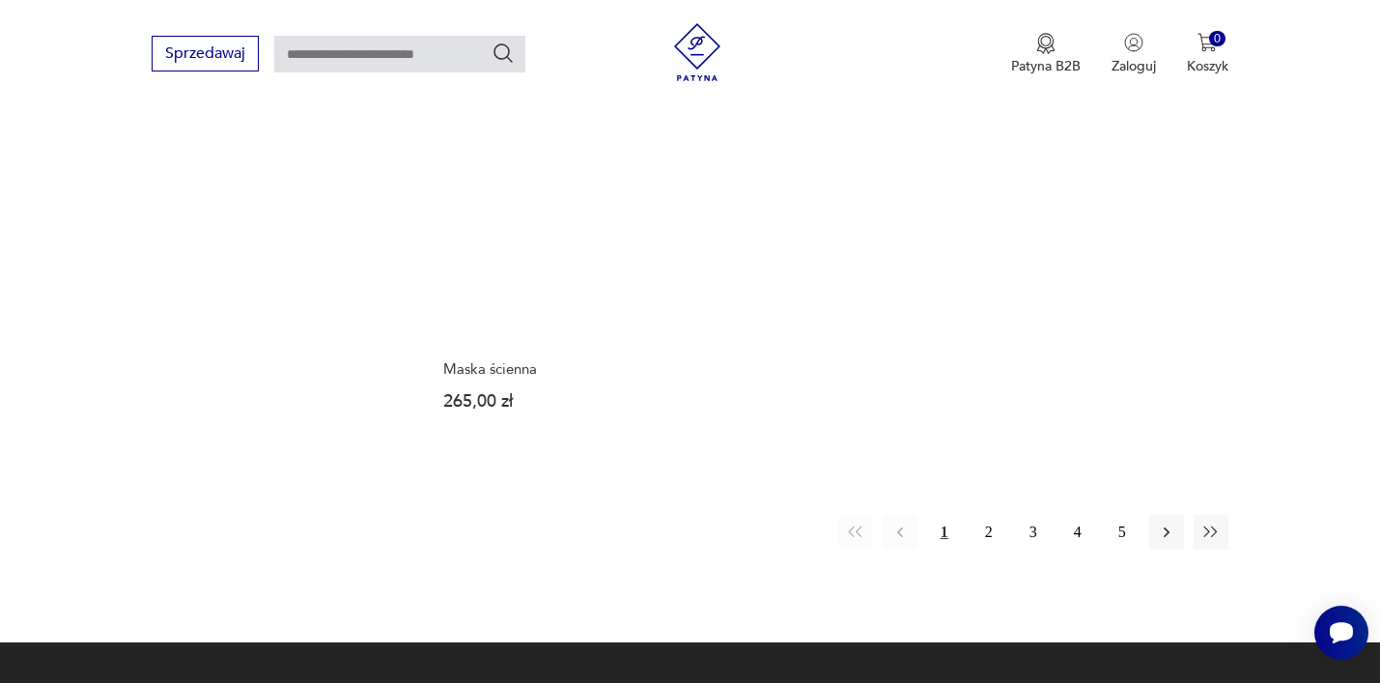
scroll to position [2825, 0]
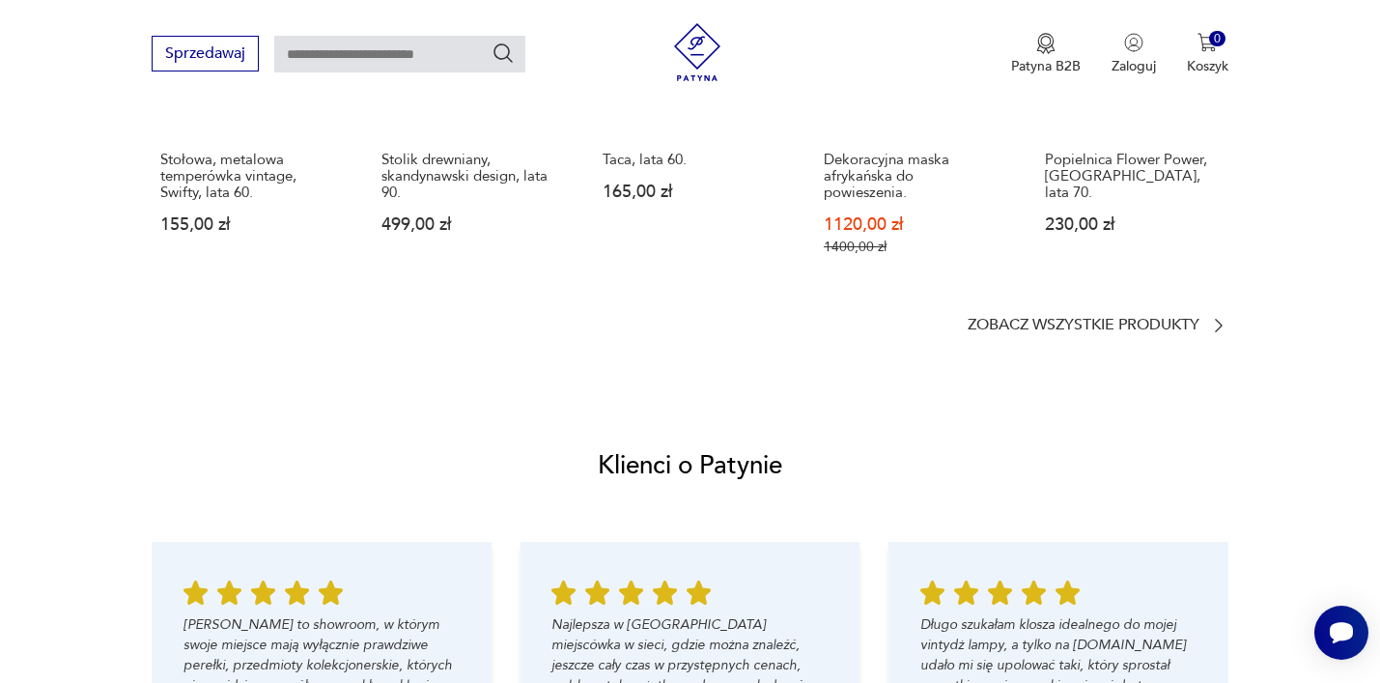
scroll to position [1580, 0]
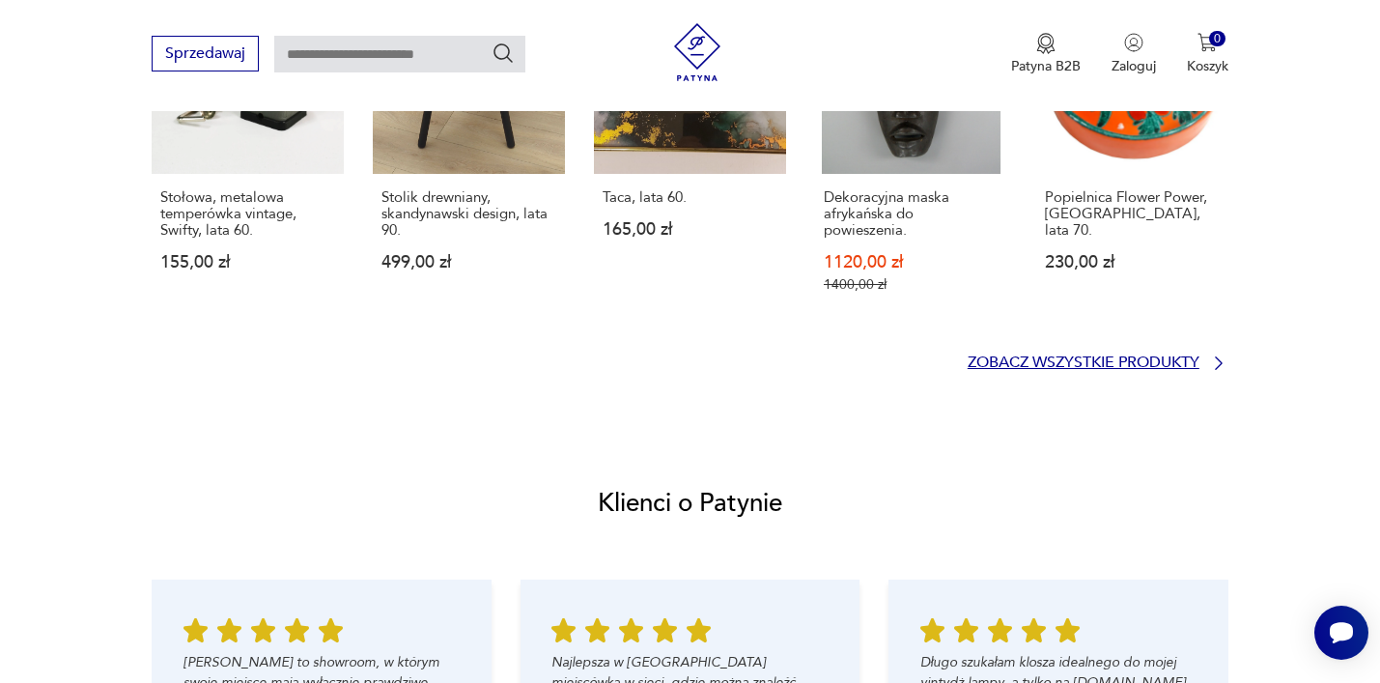
click at [992, 359] on p "Zobacz wszystkie produkty" at bounding box center [1084, 362] width 232 height 13
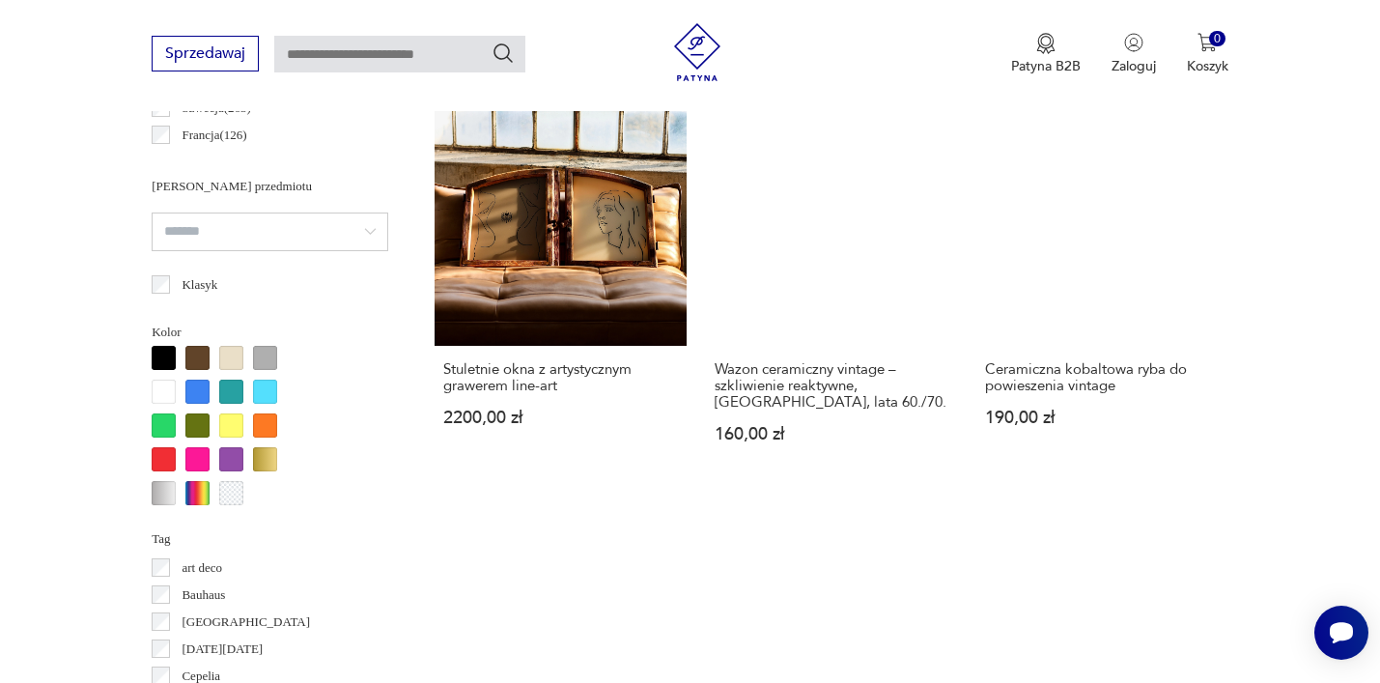
scroll to position [1251, 0]
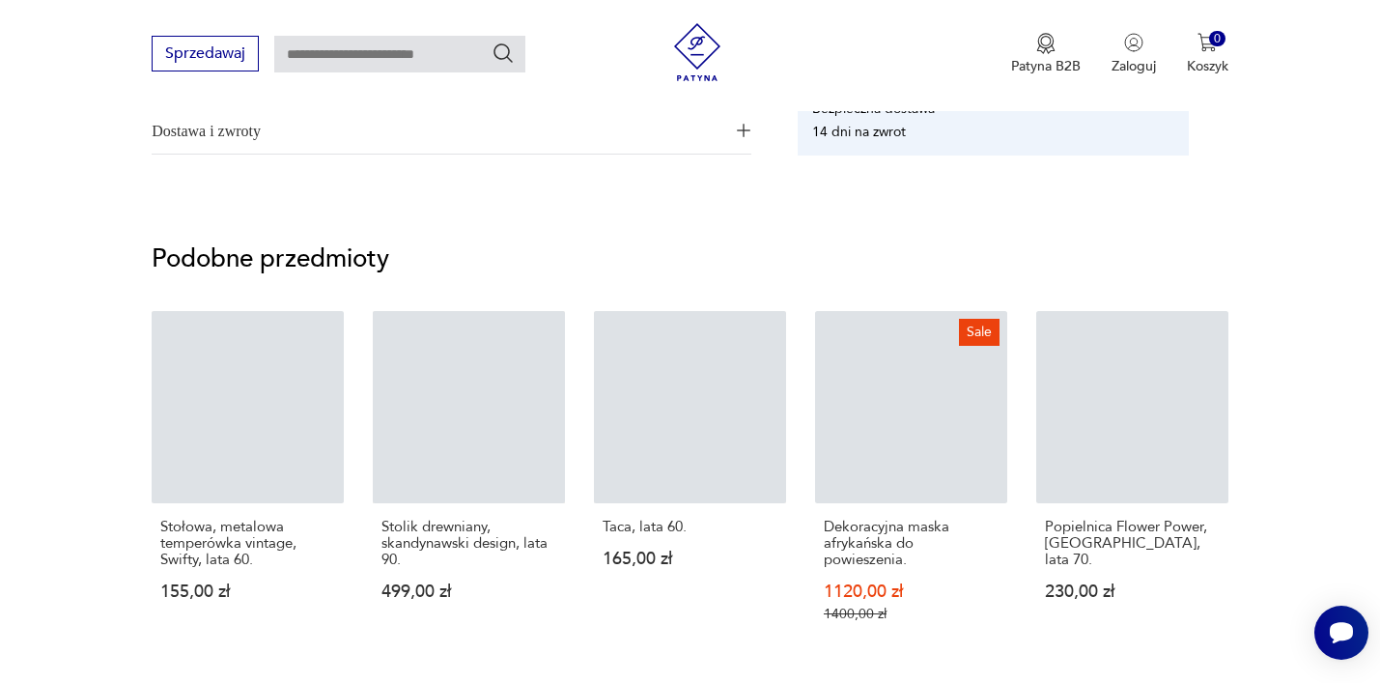
scroll to position [1553, 0]
